Goal: Task Accomplishment & Management: Use online tool/utility

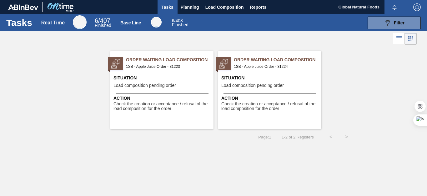
click at [143, 60] on span "Order Waiting Load Composition" at bounding box center [169, 60] width 87 height 7
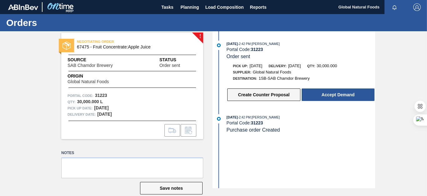
click at [252, 95] on button "Create Counter Proposal" at bounding box center [263, 94] width 73 height 12
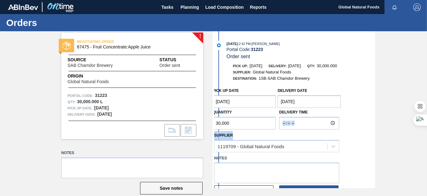
drag, startPoint x: 373, startPoint y: 111, endPoint x: 372, endPoint y: 136, distance: 24.7
click at [372, 136] on div "Pick up Date [DATE] Delivery Date [DATE] Quantity 30,000 Delivery Time Supplier…" at bounding box center [294, 142] width 161 height 114
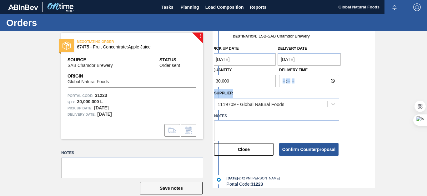
scroll to position [55, 0]
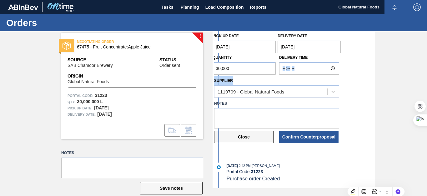
click at [254, 139] on button "Close" at bounding box center [243, 137] width 59 height 12
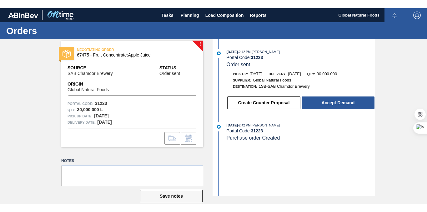
scroll to position [0, 0]
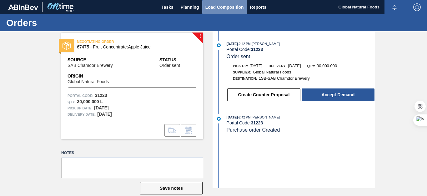
click at [226, 6] on span "Load Composition" at bounding box center [224, 6] width 38 height 7
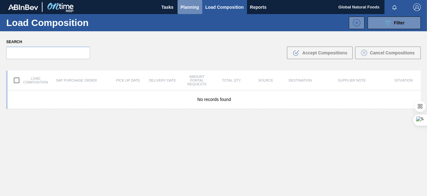
click at [189, 7] on span "Planning" at bounding box center [190, 6] width 18 height 7
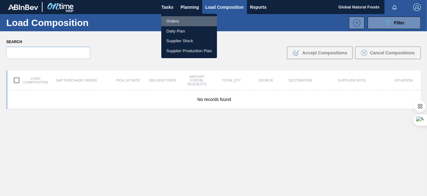
click at [177, 20] on li "Orders" at bounding box center [189, 21] width 56 height 10
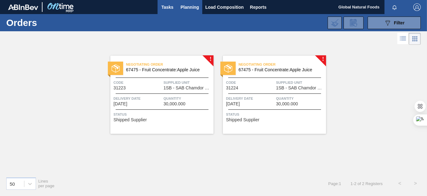
click at [168, 6] on span "Tasks" at bounding box center [168, 6] width 14 height 7
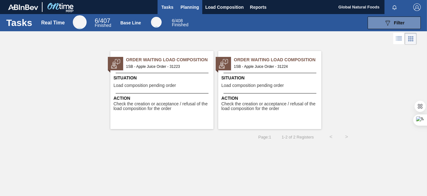
click at [186, 7] on span "Planning" at bounding box center [190, 6] width 18 height 7
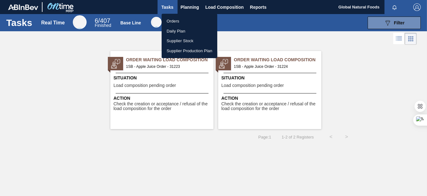
click at [179, 32] on li "Daily Plan" at bounding box center [190, 31] width 56 height 10
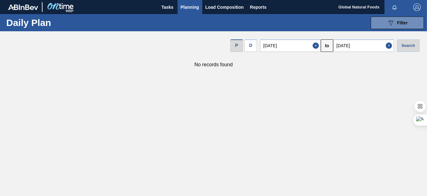
click at [186, 6] on span "Planning" at bounding box center [190, 6] width 18 height 7
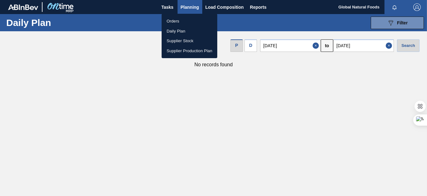
click at [260, 109] on div at bounding box center [213, 98] width 427 height 196
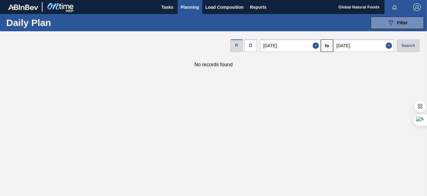
click at [188, 9] on span "Planning" at bounding box center [190, 6] width 18 height 7
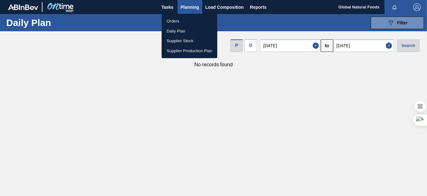
click at [180, 41] on li "Supplier Stock" at bounding box center [190, 41] width 56 height 10
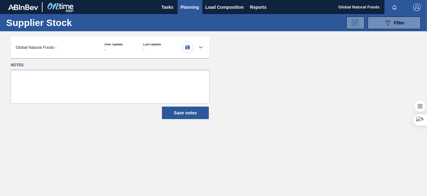
click at [202, 47] on icon at bounding box center [201, 47] width 4 height 2
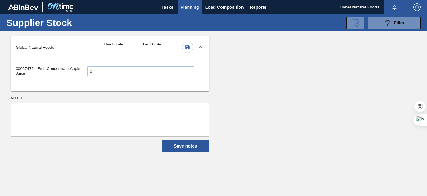
click at [95, 70] on input "0" at bounding box center [140, 71] width 107 height 10
click at [190, 7] on span "Planning" at bounding box center [190, 6] width 18 height 7
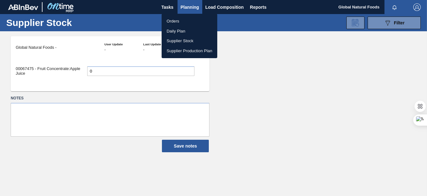
click at [171, 19] on li "Orders" at bounding box center [190, 21] width 56 height 10
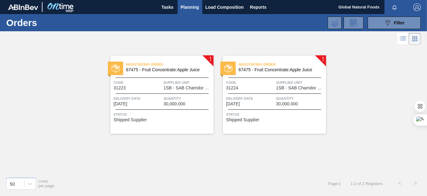
click at [176, 102] on span "30,000.000" at bounding box center [174, 104] width 22 height 5
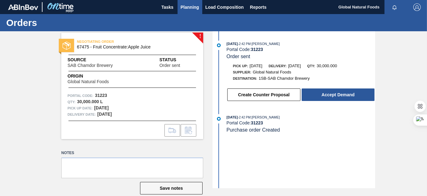
click at [187, 6] on span "Planning" at bounding box center [190, 6] width 18 height 7
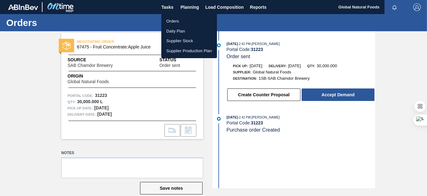
click at [173, 40] on li "Supplier Stock" at bounding box center [189, 41] width 56 height 10
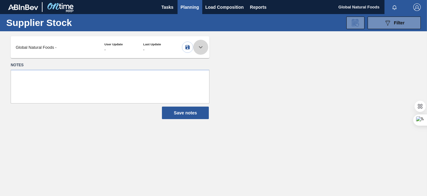
click at [200, 46] on icon at bounding box center [200, 46] width 7 height 7
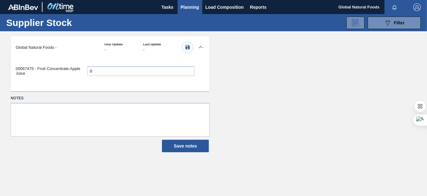
click at [194, 5] on span "Planning" at bounding box center [190, 6] width 18 height 7
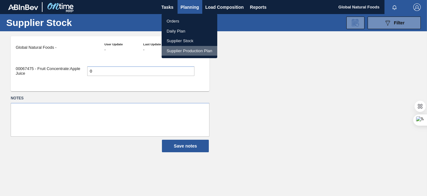
click at [192, 51] on li "Supplier Production Plan" at bounding box center [190, 51] width 56 height 10
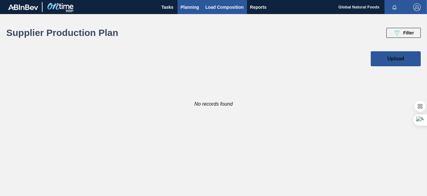
click at [226, 7] on span "Load Composition" at bounding box center [224, 6] width 38 height 7
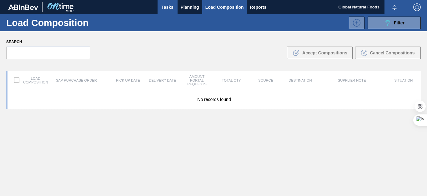
click at [161, 7] on span "Tasks" at bounding box center [168, 6] width 14 height 7
